Goal: Transaction & Acquisition: Book appointment/travel/reservation

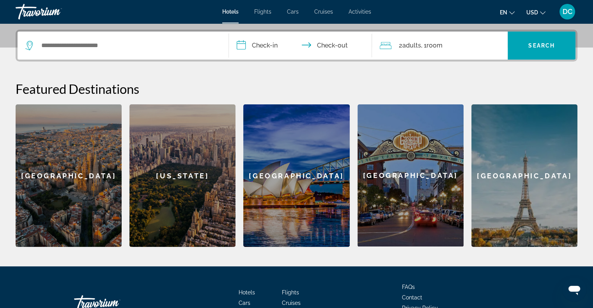
scroll to position [162, 0]
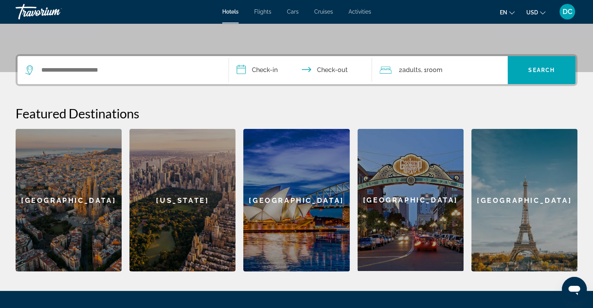
click at [273, 67] on input "**********" at bounding box center [302, 71] width 146 height 30
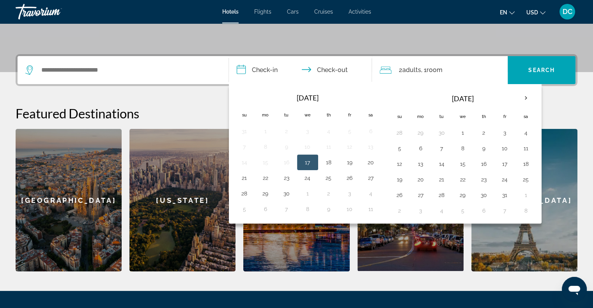
scroll to position [190, 0]
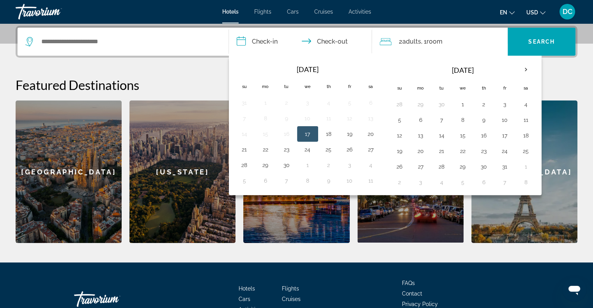
click at [304, 131] on button "17" at bounding box center [307, 134] width 12 height 11
click at [348, 131] on button "19" at bounding box center [349, 134] width 12 height 11
type input "**********"
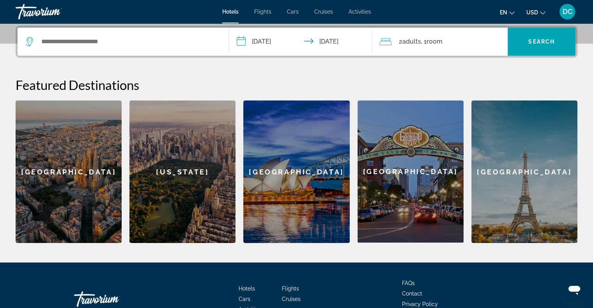
click at [401, 42] on span "2 Adult Adults" at bounding box center [409, 41] width 22 height 11
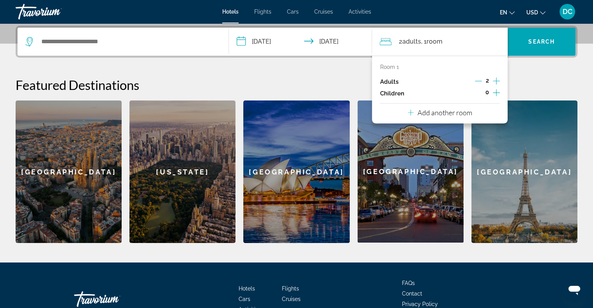
click at [478, 79] on icon "Decrement adults" at bounding box center [478, 81] width 7 height 7
click at [541, 43] on span "Search" at bounding box center [541, 42] width 26 height 6
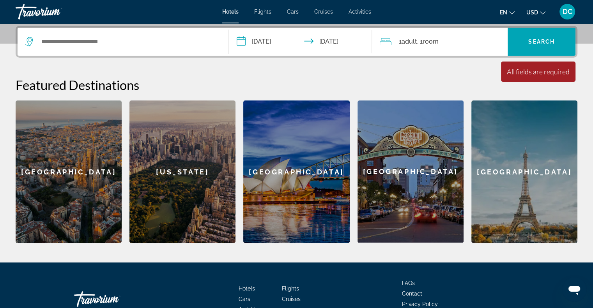
click at [111, 49] on div "Search widget" at bounding box center [122, 42] width 195 height 28
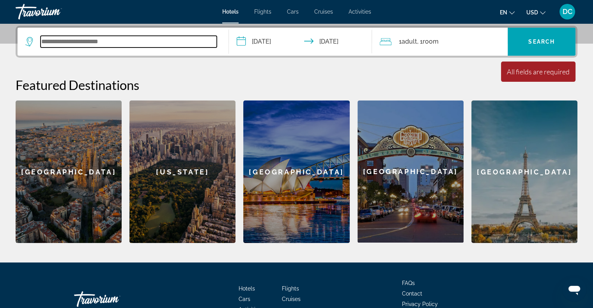
click at [114, 37] on input "Search widget" at bounding box center [129, 42] width 176 height 12
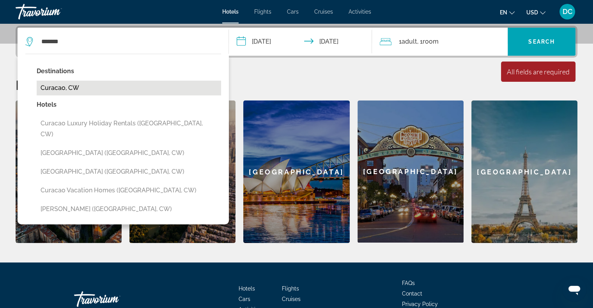
click at [67, 83] on button "Curacao, CW" at bounding box center [129, 88] width 184 height 15
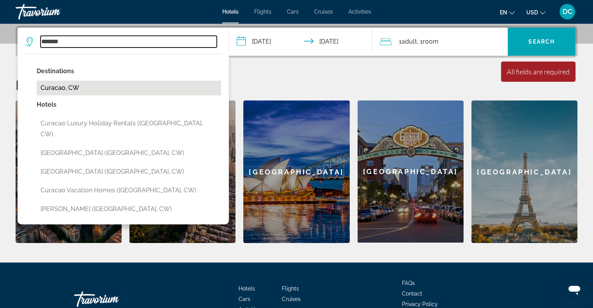
type input "**********"
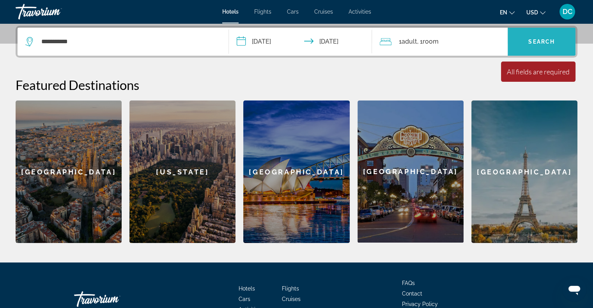
click at [550, 37] on span "Search widget" at bounding box center [541, 41] width 68 height 19
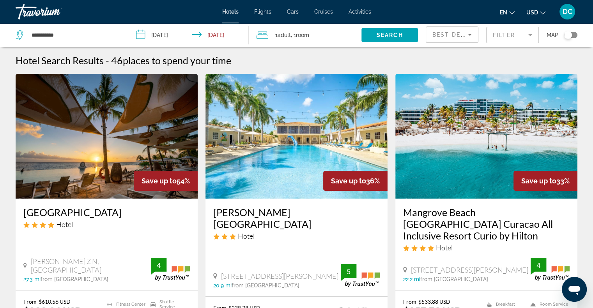
click at [522, 35] on mat-form-field "Filter" at bounding box center [512, 35] width 53 height 16
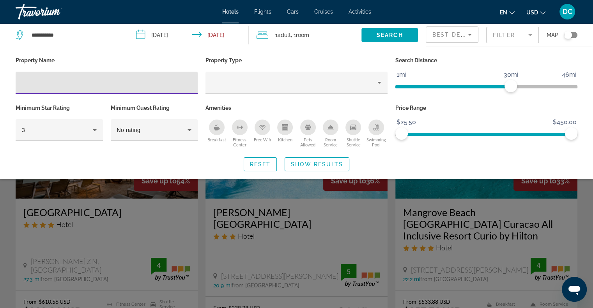
click at [465, 34] on icon "Sort by" at bounding box center [469, 34] width 9 height 9
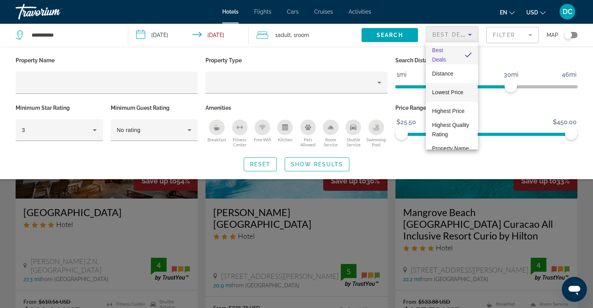
click at [448, 88] on span "Lowest Price" at bounding box center [447, 92] width 31 height 9
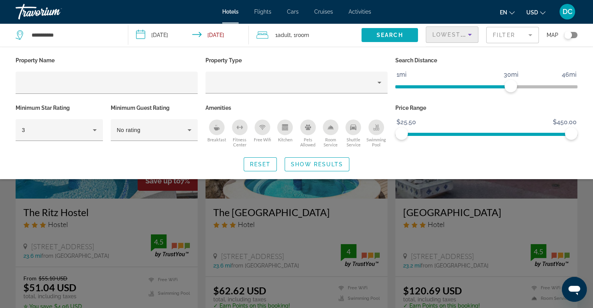
click at [404, 34] on span "Search widget" at bounding box center [389, 35] width 56 height 19
click at [395, 34] on span "Search" at bounding box center [389, 35] width 26 height 6
click at [402, 33] on span "Search" at bounding box center [389, 35] width 26 height 6
click at [586, 196] on div "Search widget" at bounding box center [296, 212] width 593 height 191
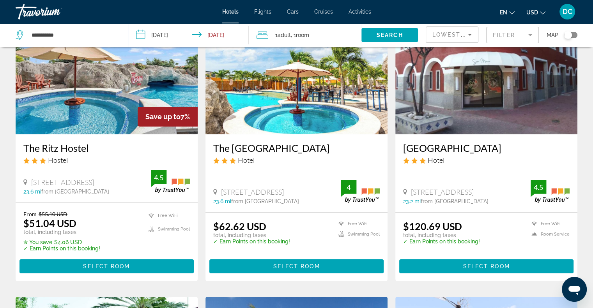
scroll to position [78, 0]
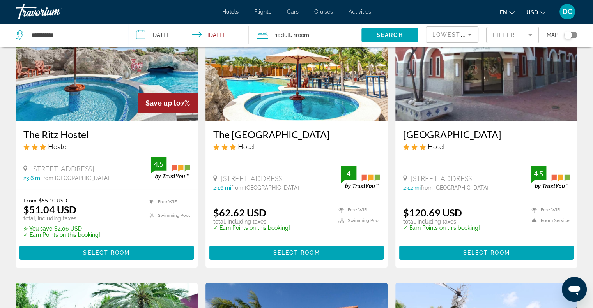
click at [111, 99] on img "Main content" at bounding box center [107, 58] width 182 height 125
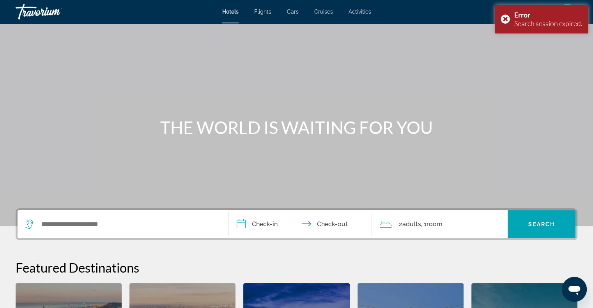
scroll to position [6, 0]
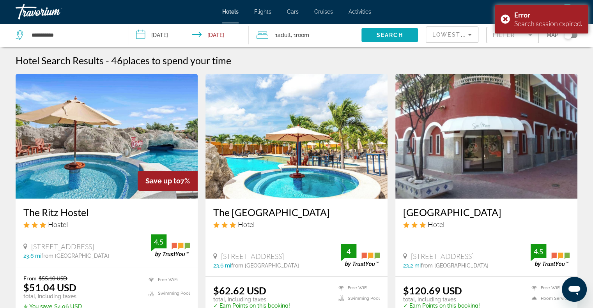
click at [395, 37] on span "Search" at bounding box center [389, 35] width 26 height 6
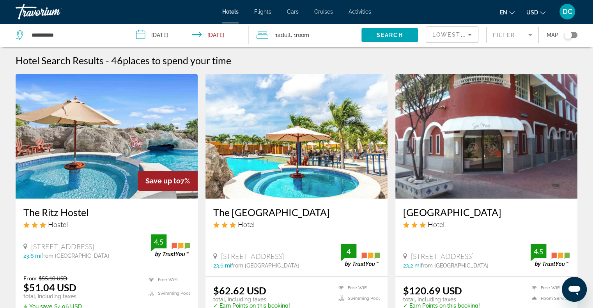
click at [116, 126] on img "Main content" at bounding box center [107, 136] width 182 height 125
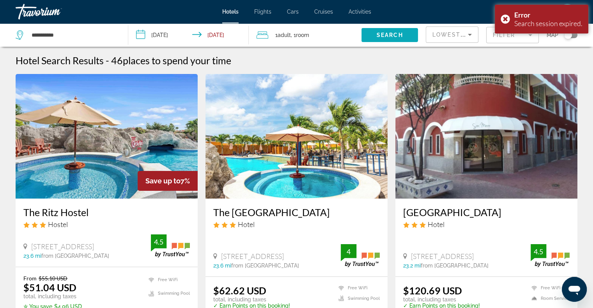
click at [397, 35] on span "Search" at bounding box center [389, 35] width 26 height 6
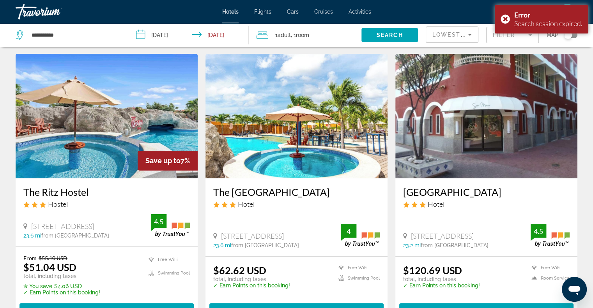
scroll to position [78, 0]
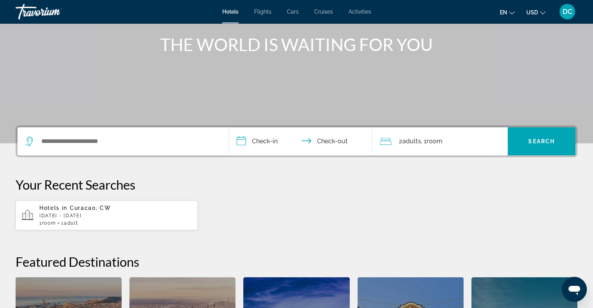
scroll to position [117, 0]
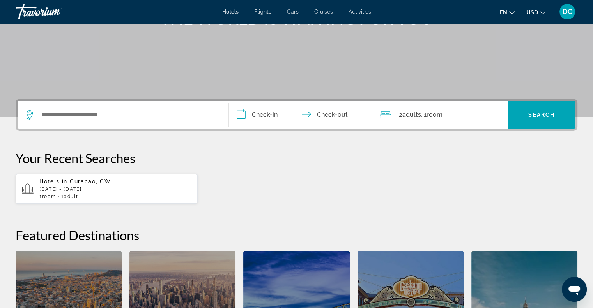
click at [88, 183] on span "Curacao, CW" at bounding box center [90, 181] width 41 height 6
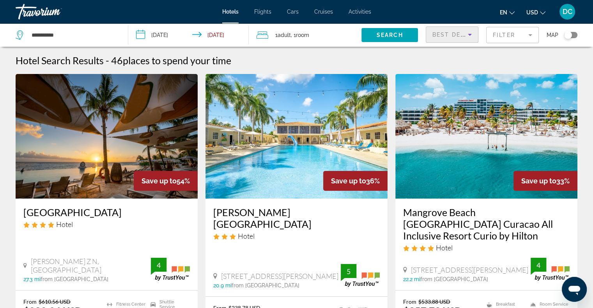
click at [456, 36] on span "Best Deals" at bounding box center [452, 35] width 41 height 6
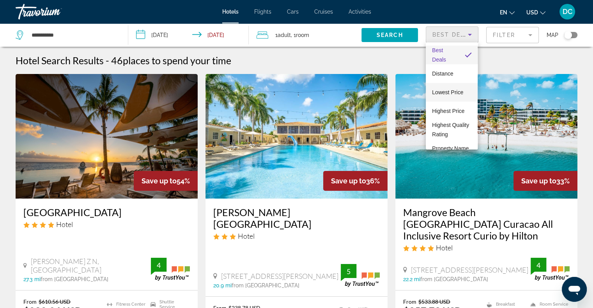
click at [447, 89] on span "Lowest Price" at bounding box center [447, 92] width 31 height 6
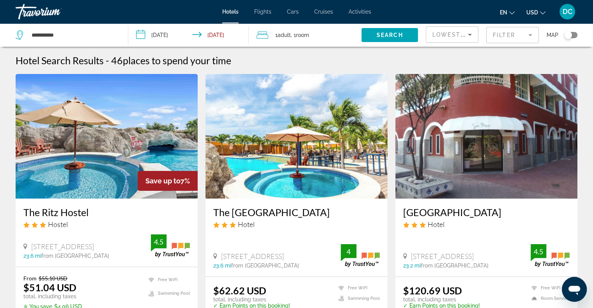
click at [100, 155] on img "Main content" at bounding box center [107, 136] width 182 height 125
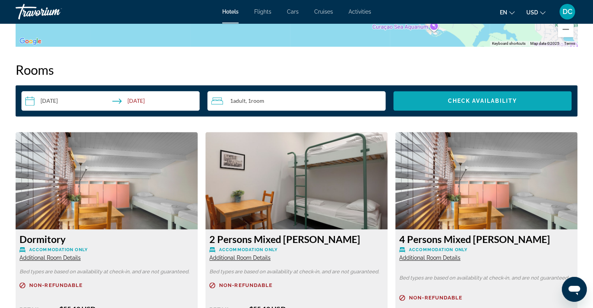
scroll to position [966, 0]
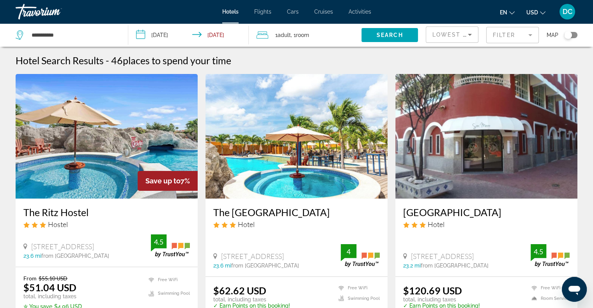
click at [341, 149] on img "Main content" at bounding box center [296, 136] width 182 height 125
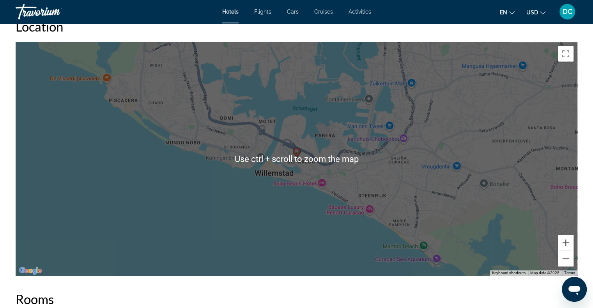
scroll to position [740, 0]
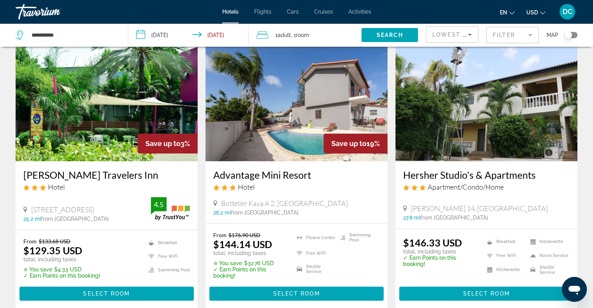
scroll to position [312, 0]
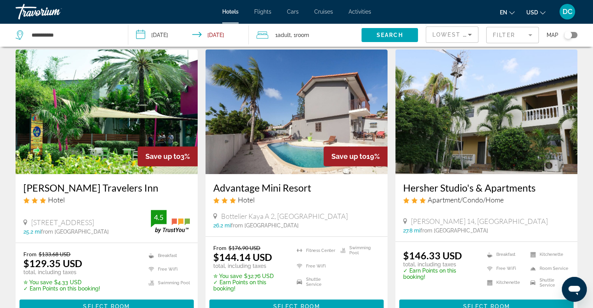
click at [128, 109] on img "Main content" at bounding box center [107, 111] width 182 height 125
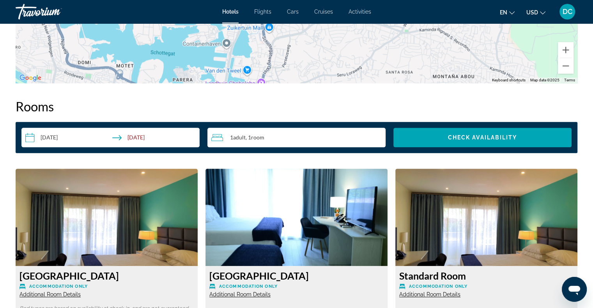
scroll to position [927, 0]
